Goal: Task Accomplishment & Management: Manage account settings

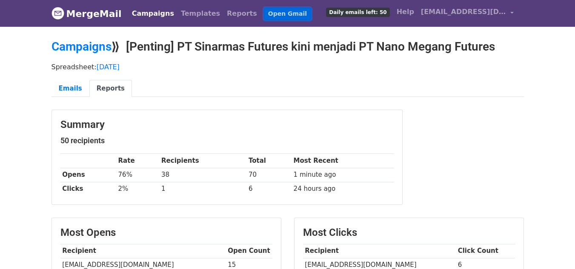
click at [264, 13] on link "Open Gmail" at bounding box center [287, 14] width 47 height 12
click at [72, 88] on link "Emails" at bounding box center [71, 88] width 38 height 17
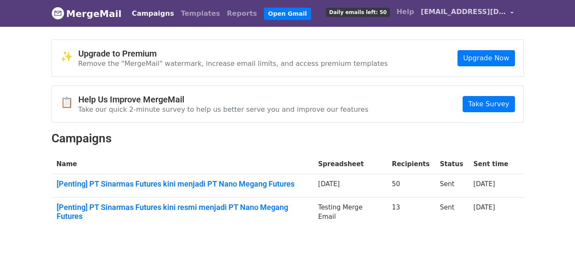
click at [463, 10] on span "[EMAIL_ADDRESS][DOMAIN_NAME]" at bounding box center [463, 12] width 85 height 10
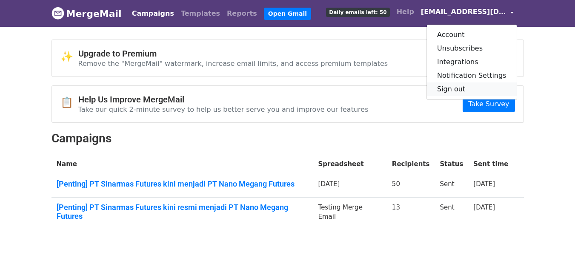
click at [460, 89] on link "Sign out" at bounding box center [472, 90] width 90 height 14
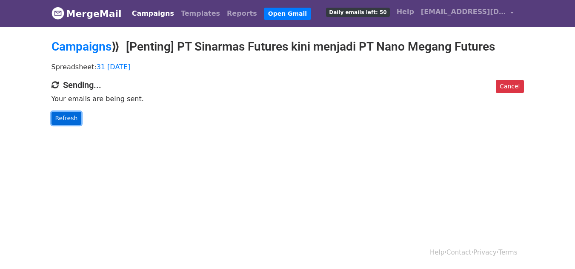
click at [69, 120] on link "Refresh" at bounding box center [67, 118] width 30 height 13
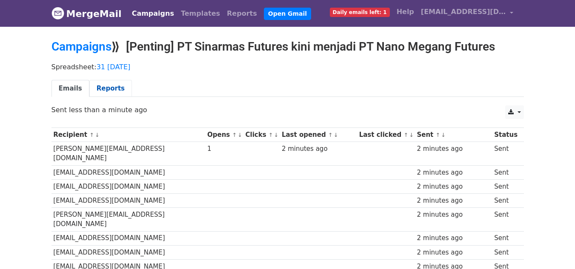
click at [107, 89] on link "Reports" at bounding box center [110, 88] width 43 height 17
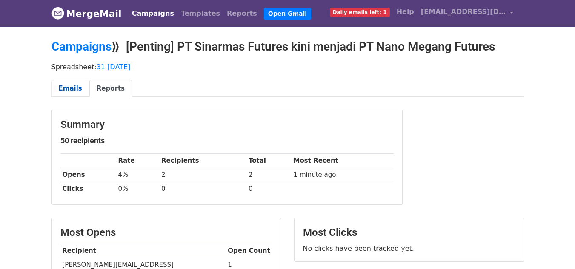
click at [74, 87] on link "Emails" at bounding box center [71, 88] width 38 height 17
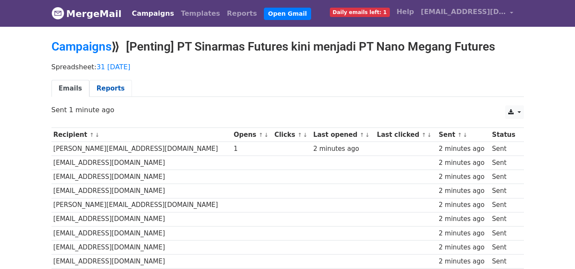
click at [108, 87] on link "Reports" at bounding box center [110, 88] width 43 height 17
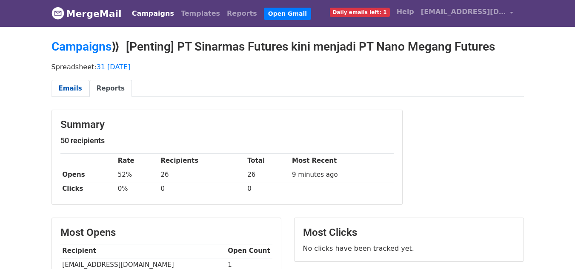
click at [72, 89] on link "Emails" at bounding box center [71, 88] width 38 height 17
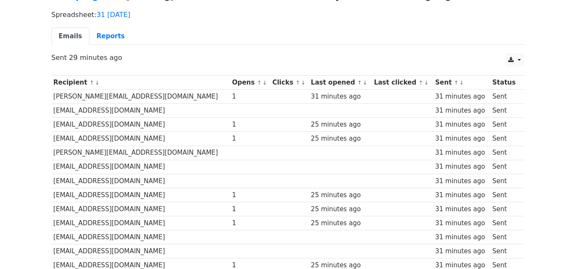
scroll to position [48, 0]
